Goal: Obtain resource: Download file/media

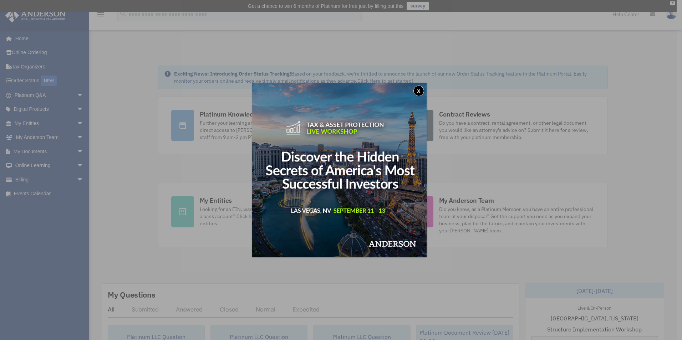
click at [420, 91] on button "x" at bounding box center [418, 91] width 11 height 11
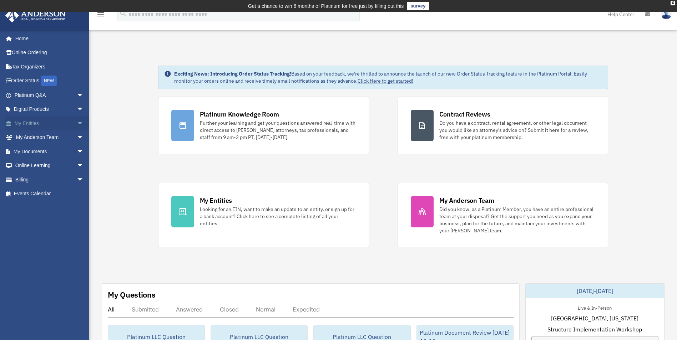
click at [30, 124] on link "My Entities arrow_drop_down" at bounding box center [50, 123] width 90 height 14
click at [77, 123] on span "arrow_drop_down" at bounding box center [84, 123] width 14 height 15
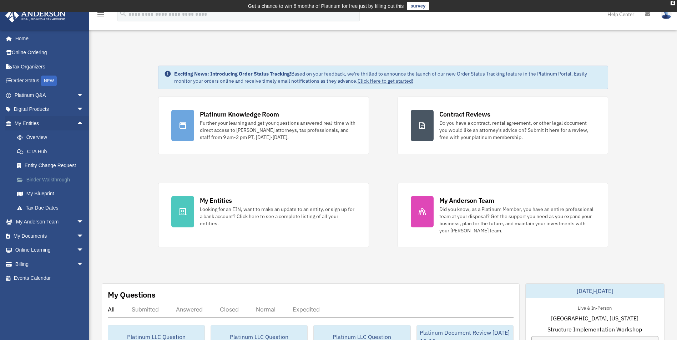
click at [43, 177] on link "Binder Walkthrough" at bounding box center [52, 180] width 85 height 14
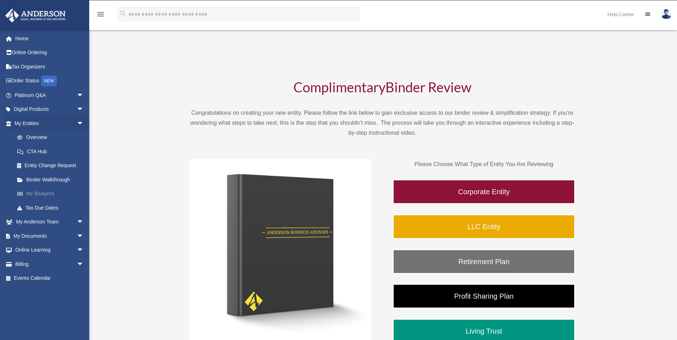
click at [40, 191] on link "My Blueprint" at bounding box center [52, 194] width 85 height 14
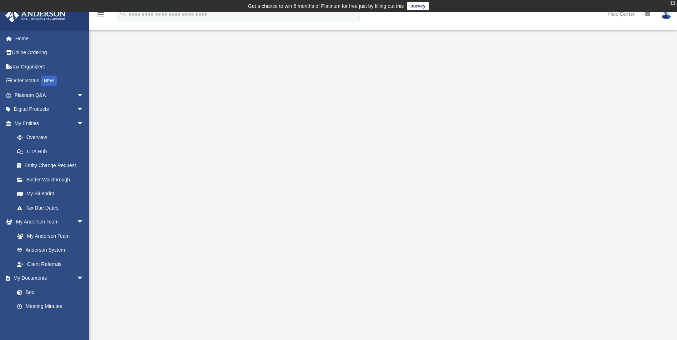
click at [673, 2] on div "X" at bounding box center [672, 3] width 5 height 4
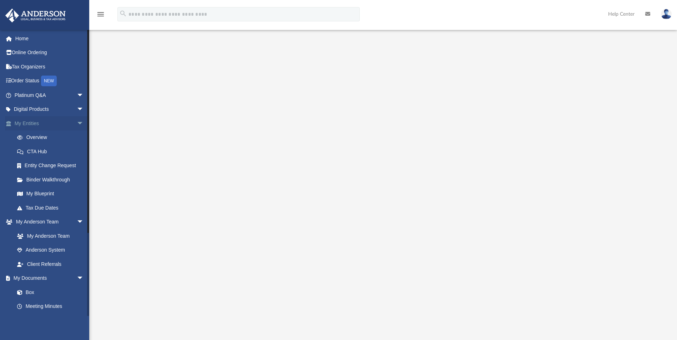
click at [77, 124] on span "arrow_drop_down" at bounding box center [84, 123] width 14 height 15
click at [30, 208] on link "Box" at bounding box center [52, 208] width 85 height 14
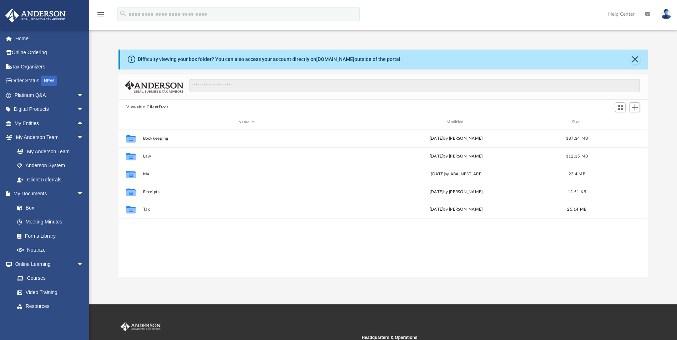
scroll to position [157, 524]
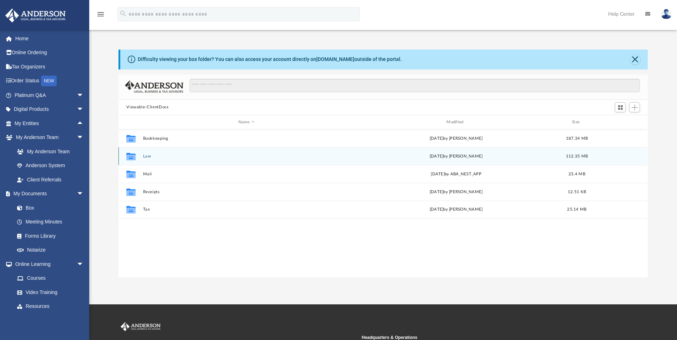
click at [147, 155] on button "Law" at bounding box center [246, 156] width 207 height 5
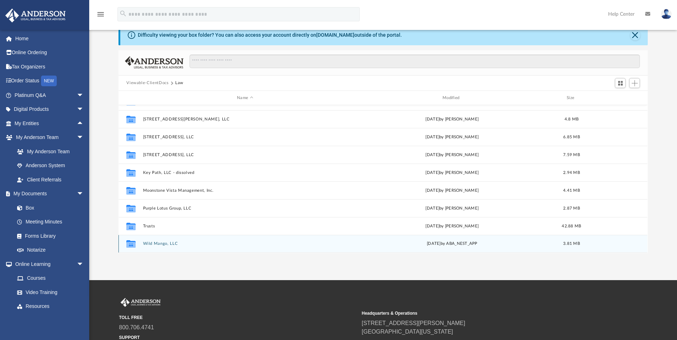
scroll to position [71, 0]
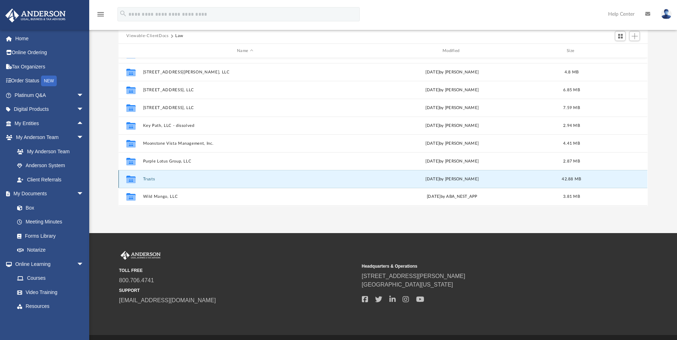
click at [148, 181] on button "Trusts" at bounding box center [245, 179] width 204 height 5
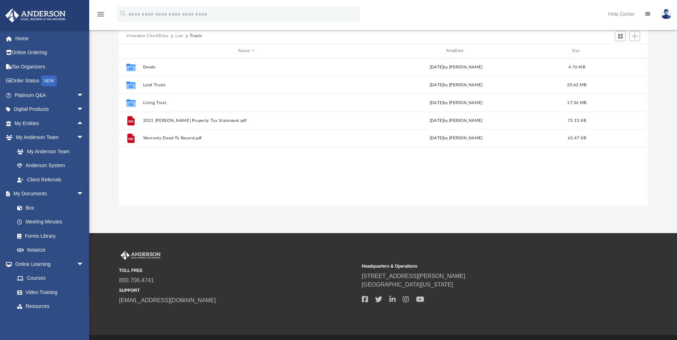
scroll to position [0, 0]
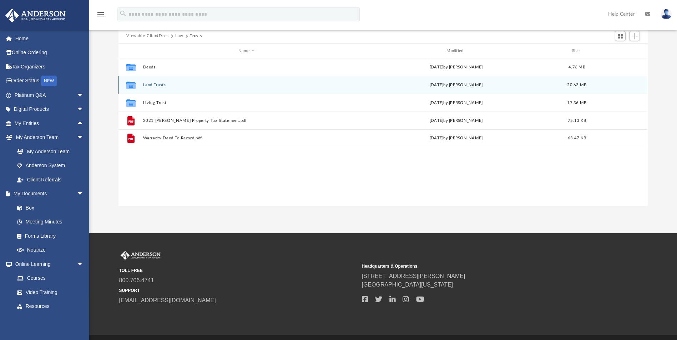
click at [152, 84] on button "Land Trusts" at bounding box center [246, 85] width 207 height 5
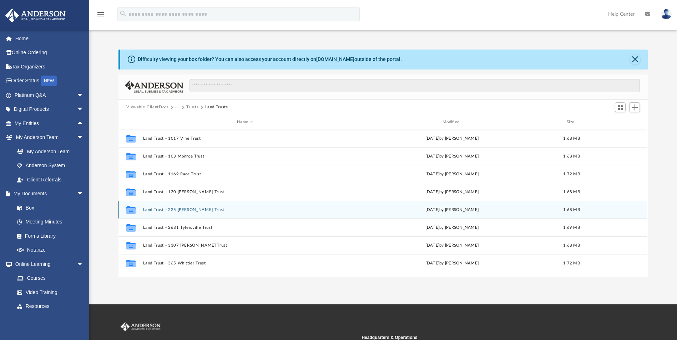
click at [176, 208] on button "Land Trust - 225 Sherman Trust" at bounding box center [245, 210] width 204 height 5
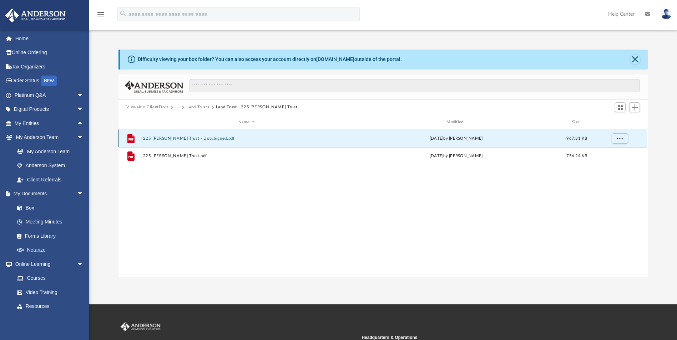
click at [177, 139] on button "225 Sherman Trust - DocuSigned.pdf" at bounding box center [246, 138] width 207 height 5
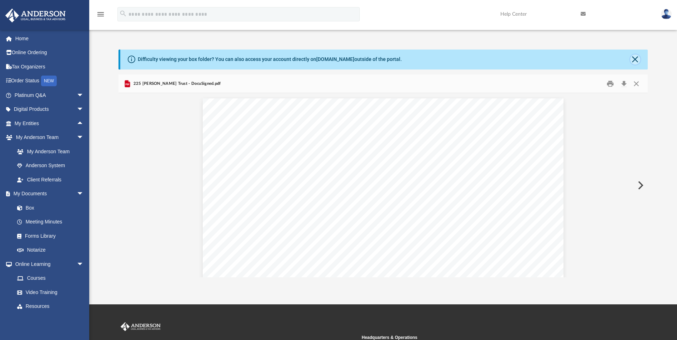
click at [636, 58] on button "Close" at bounding box center [635, 60] width 10 height 10
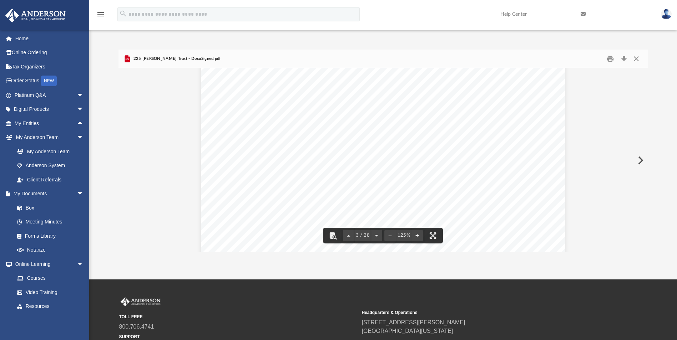
scroll to position [1070, 0]
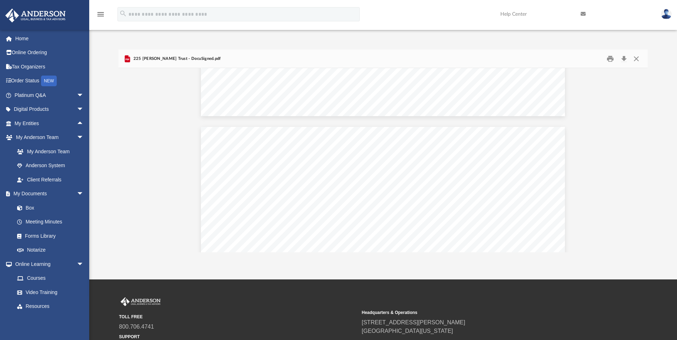
scroll to position [999, 0]
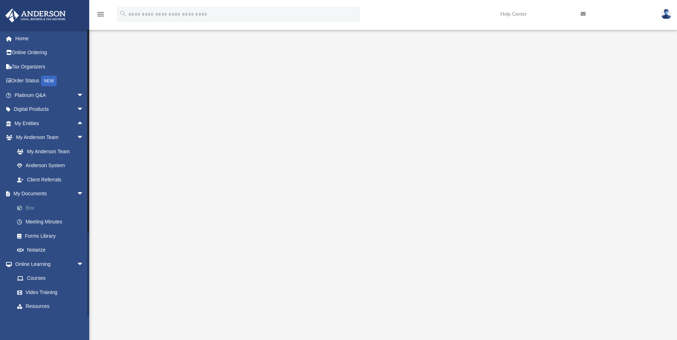
click at [35, 208] on link "Box" at bounding box center [52, 208] width 85 height 14
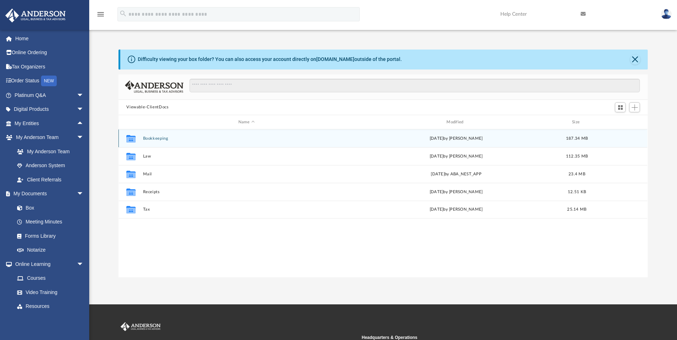
scroll to position [157, 524]
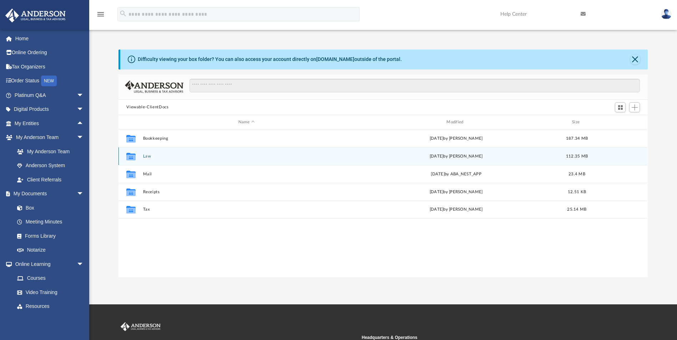
click at [146, 158] on button "Law" at bounding box center [246, 156] width 207 height 5
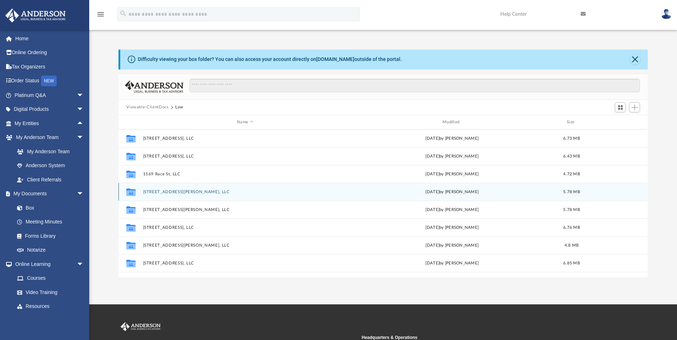
click at [162, 193] on button "120 Harrison Ave, LLC" at bounding box center [245, 192] width 204 height 5
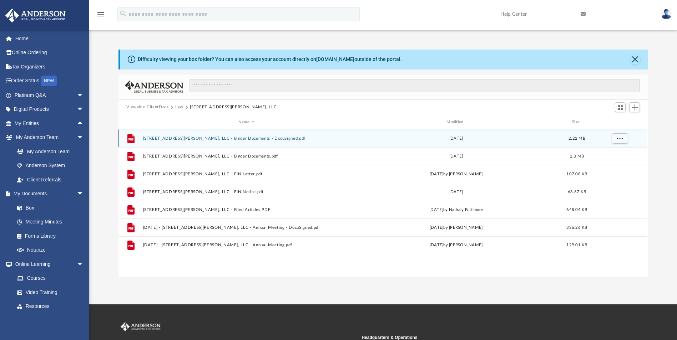
click at [175, 137] on button "120 Harrison Ave, LLC - Binder Documents - DocuSigned.pdf" at bounding box center [246, 138] width 207 height 5
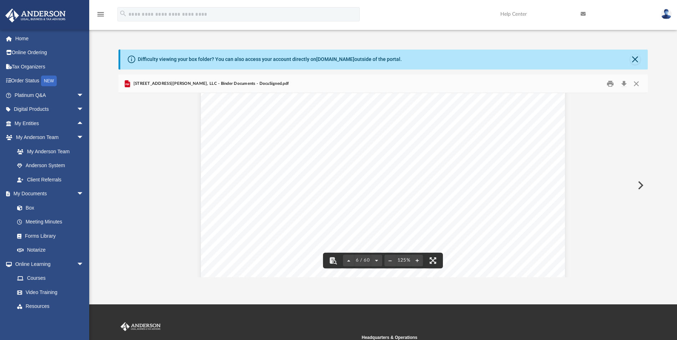
scroll to position [2354, 0]
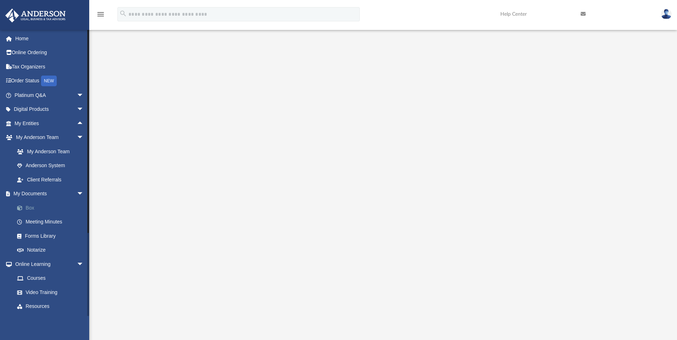
click at [29, 209] on link "Box" at bounding box center [52, 208] width 85 height 14
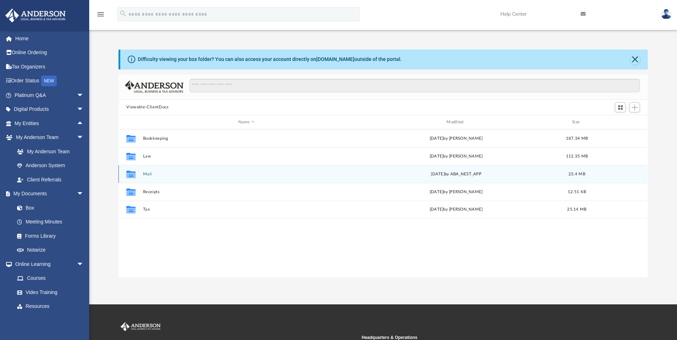
scroll to position [157, 524]
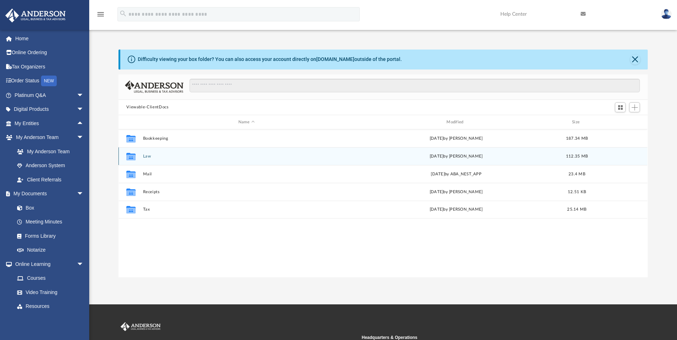
click at [148, 156] on button "Law" at bounding box center [246, 156] width 207 height 5
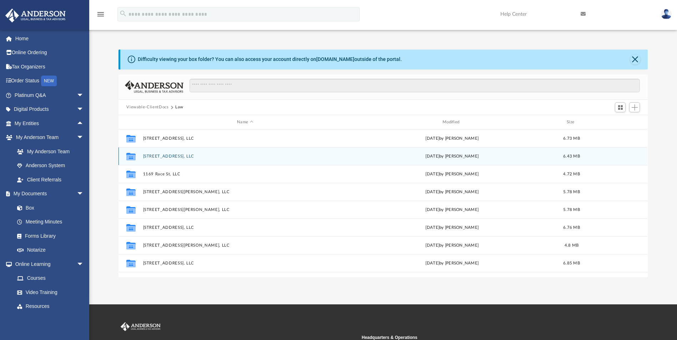
click at [166, 156] on button "103 Monroe St, LLC" at bounding box center [245, 156] width 204 height 5
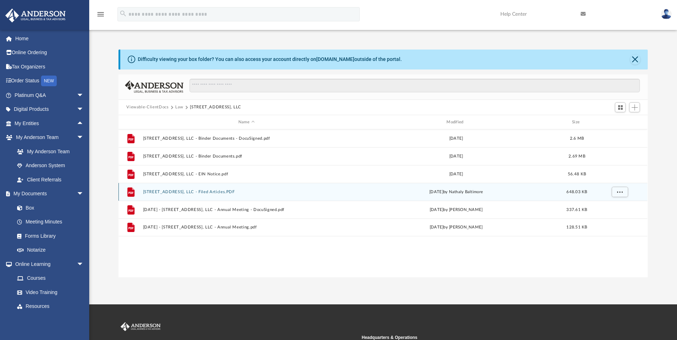
click at [194, 190] on button "103 Monroe St, LLC - Filed Articles.PDF" at bounding box center [246, 192] width 207 height 5
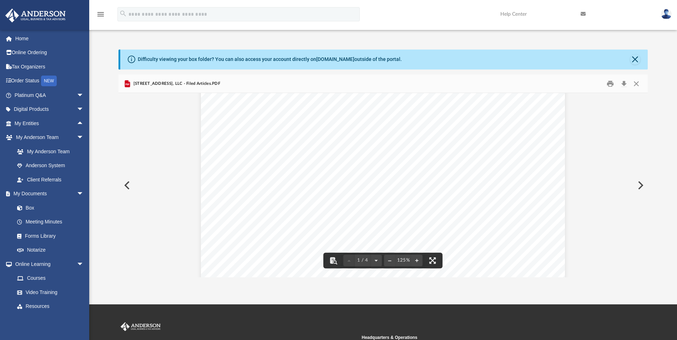
scroll to position [0, 0]
click at [635, 60] on button "Close" at bounding box center [635, 60] width 10 height 10
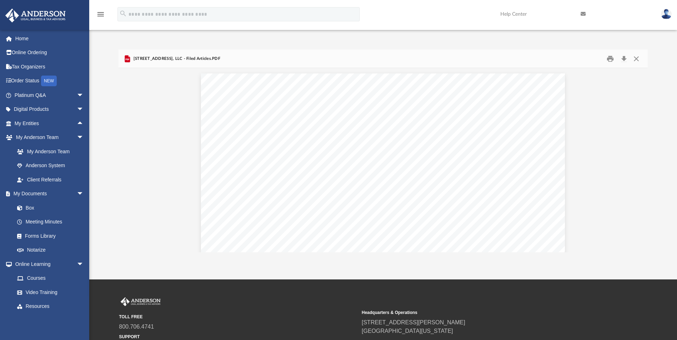
click at [383, 10] on div "menu search Site Menu add jalbor@posteo.net My Profile Reset Password Logout He…" at bounding box center [338, 17] width 666 height 24
click at [21, 40] on link "Home" at bounding box center [50, 38] width 90 height 14
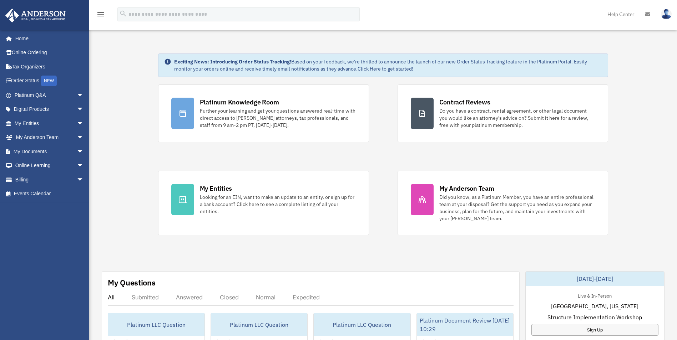
click at [664, 15] on img at bounding box center [666, 14] width 11 height 10
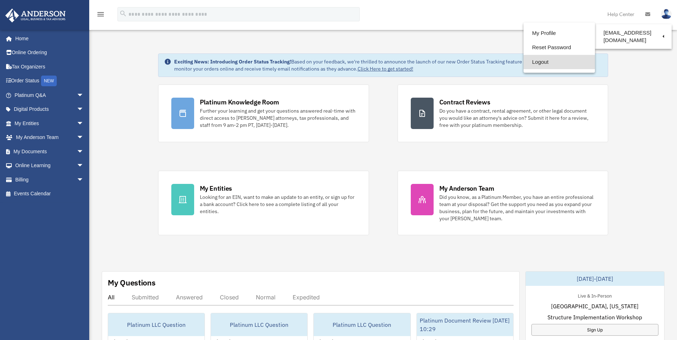
click at [540, 62] on link "Logout" at bounding box center [558, 62] width 71 height 15
